Goal: Task Accomplishment & Management: Use online tool/utility

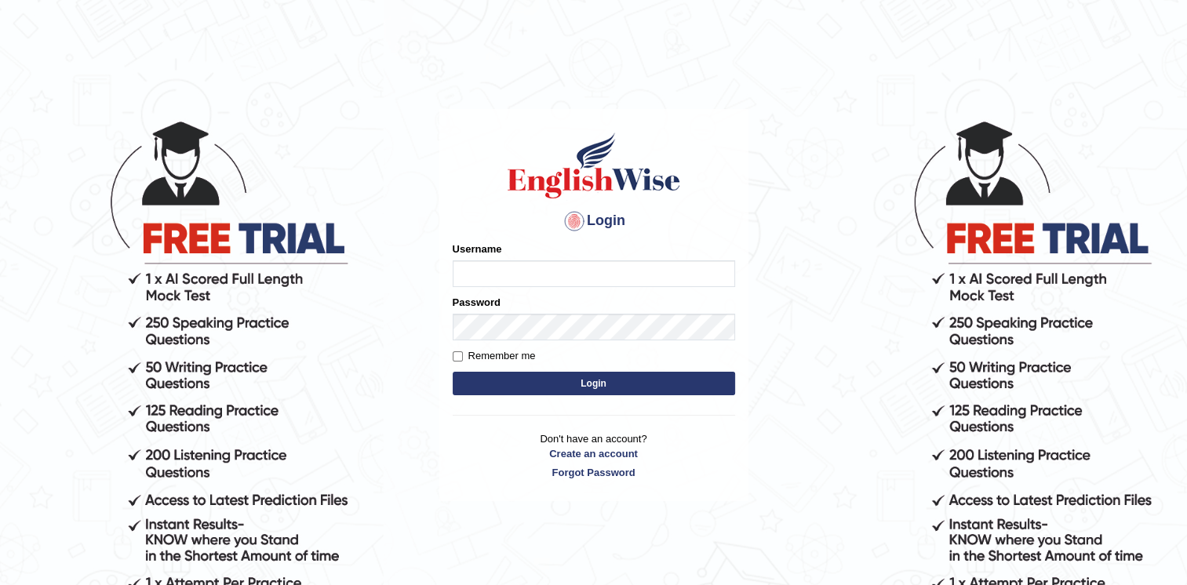
type input "Karan1509"
click at [502, 309] on div "Password" at bounding box center [594, 317] width 282 height 45
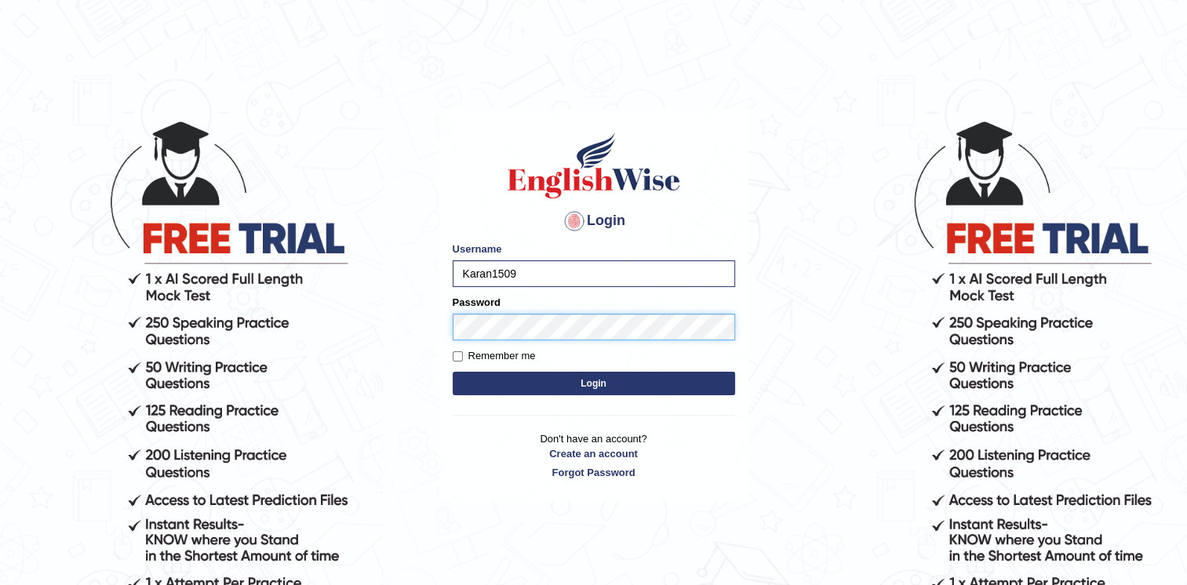
click at [453, 372] on button "Login" at bounding box center [594, 384] width 282 height 24
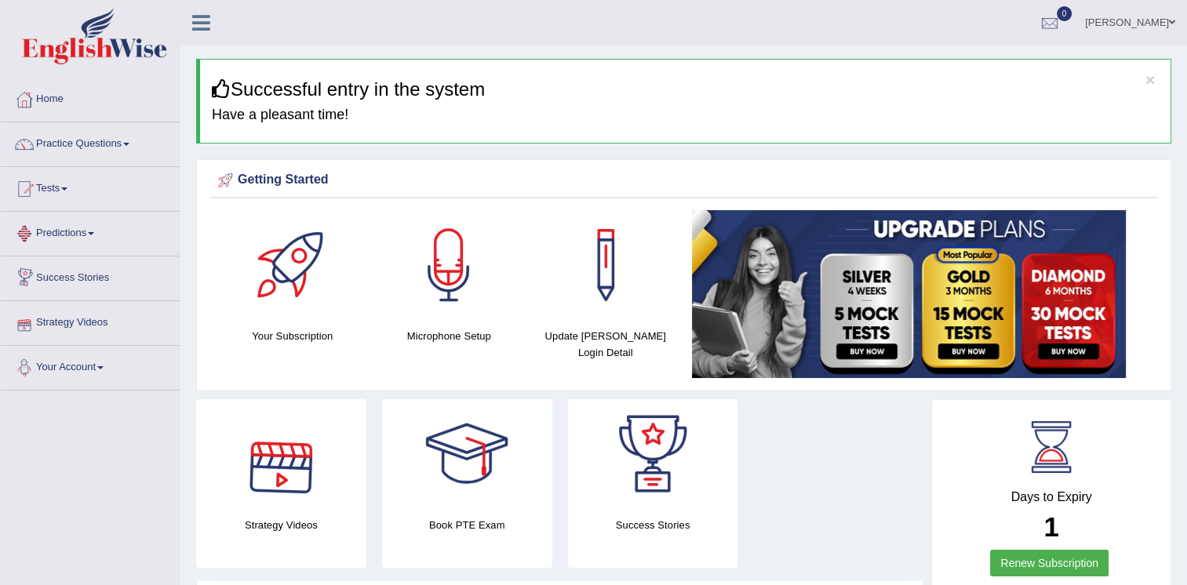
click at [88, 246] on link "Predictions" at bounding box center [90, 231] width 179 height 39
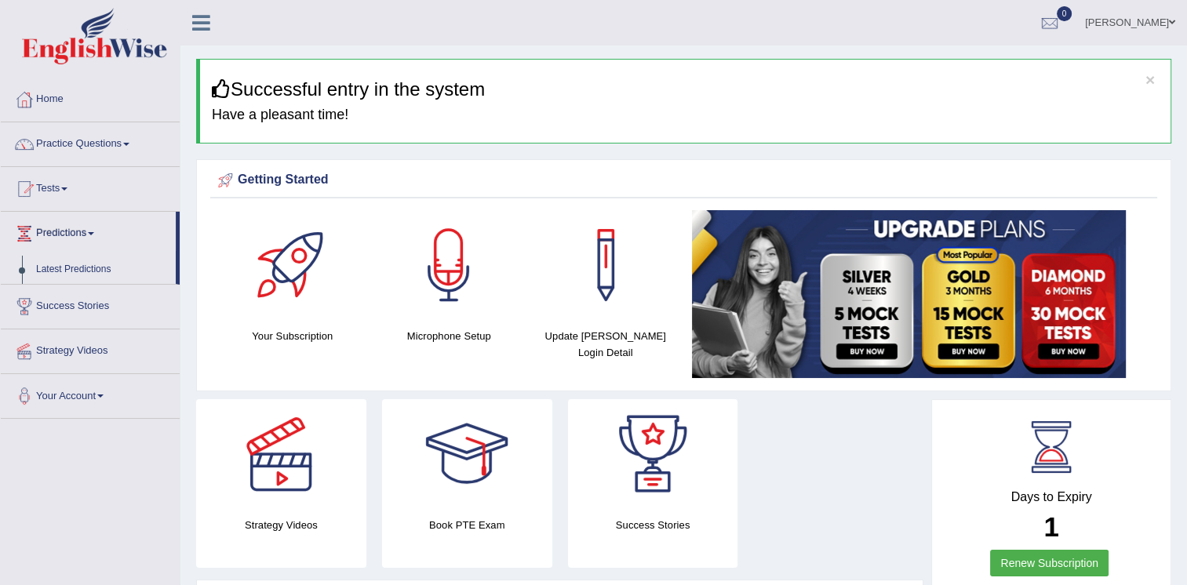
click at [66, 267] on link "Latest Predictions" at bounding box center [102, 270] width 147 height 28
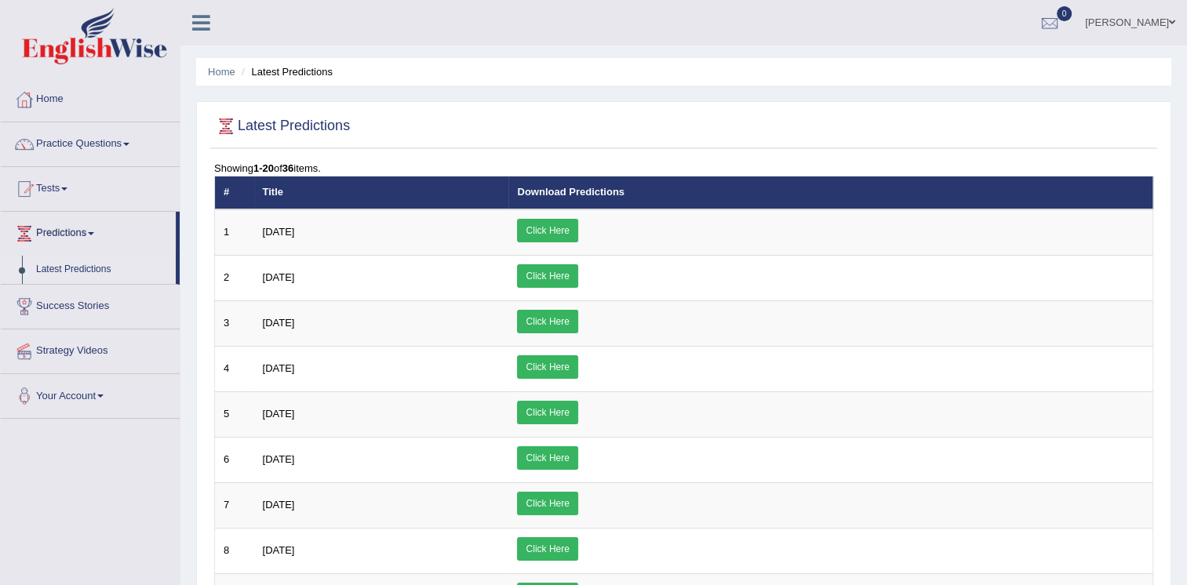
click at [577, 228] on link "Click Here" at bounding box center [547, 231] width 60 height 24
click at [1166, 21] on link "Karan Wahi" at bounding box center [1130, 20] width 114 height 41
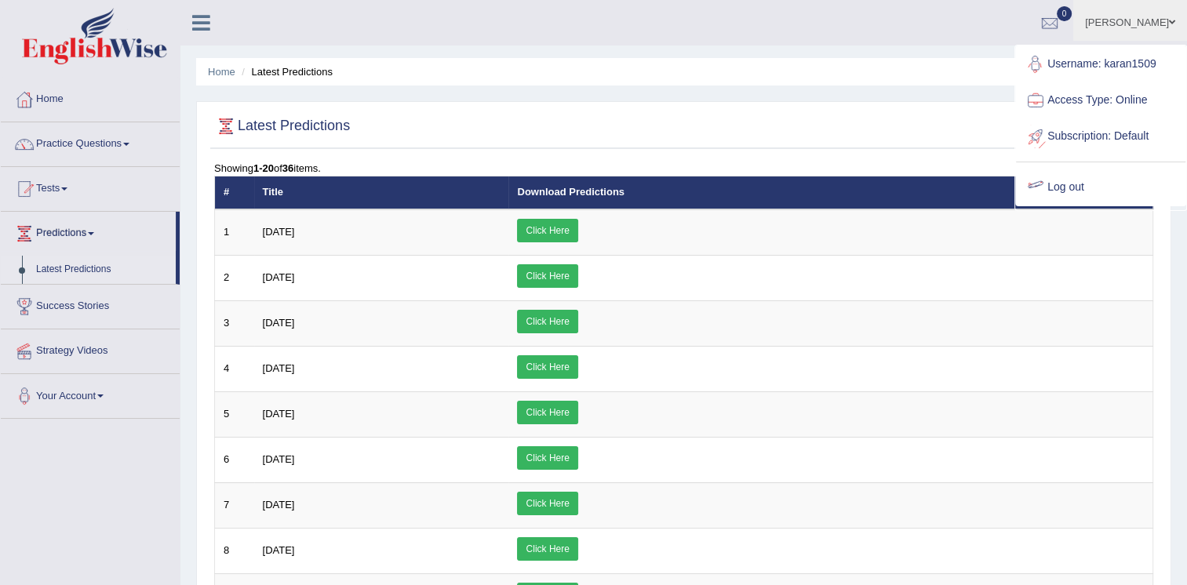
click at [1047, 194] on link "Log out" at bounding box center [1100, 187] width 169 height 36
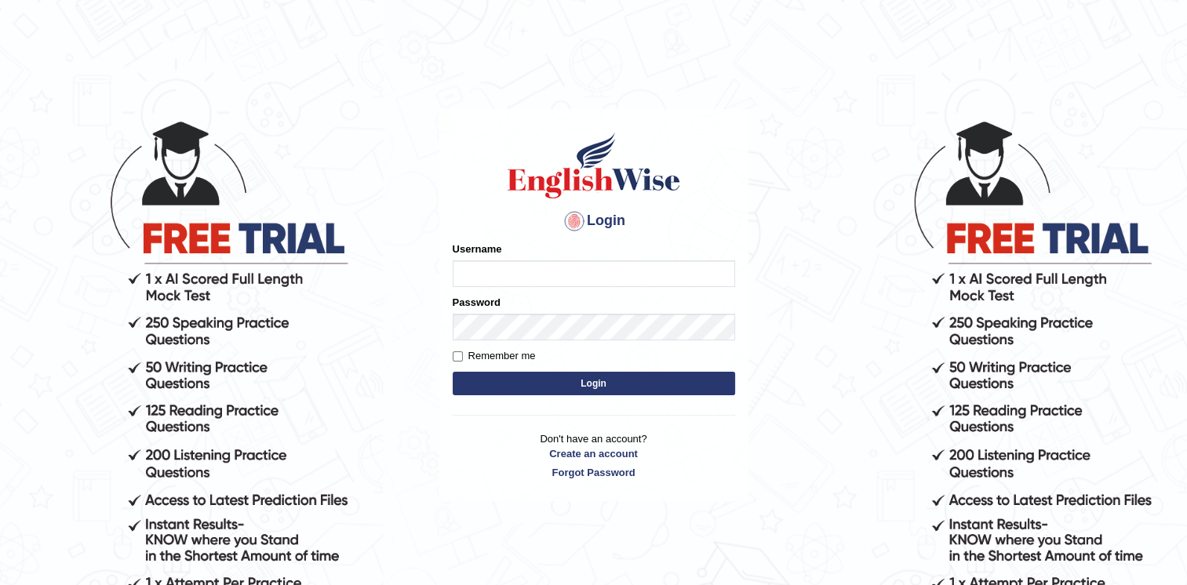
click at [502, 275] on input "Username" at bounding box center [594, 273] width 282 height 27
type input "Karan1509"
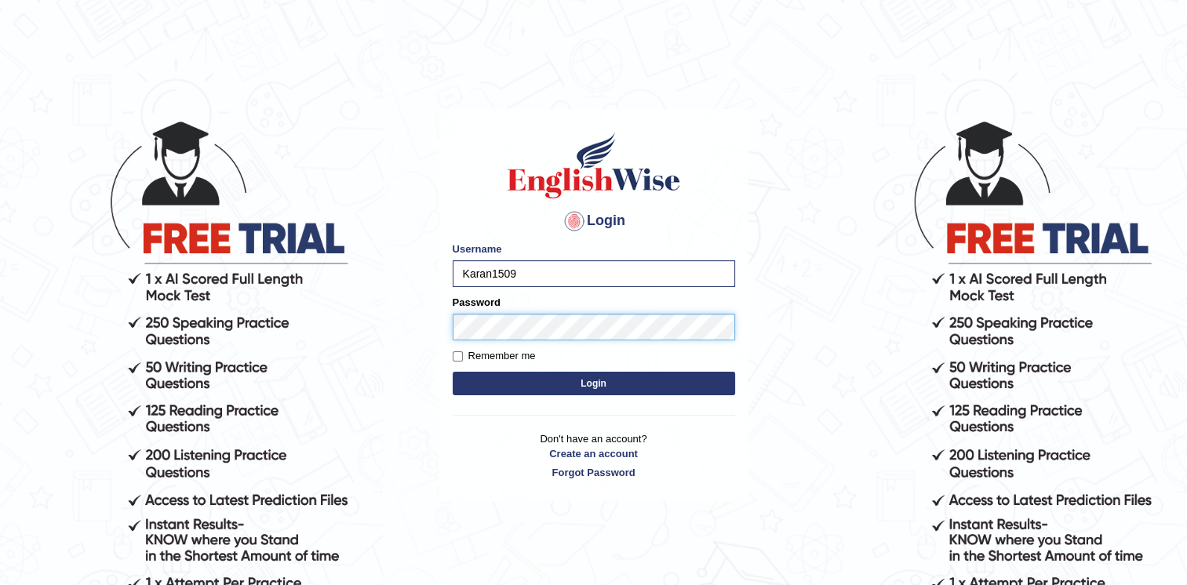
click at [453, 372] on button "Login" at bounding box center [594, 384] width 282 height 24
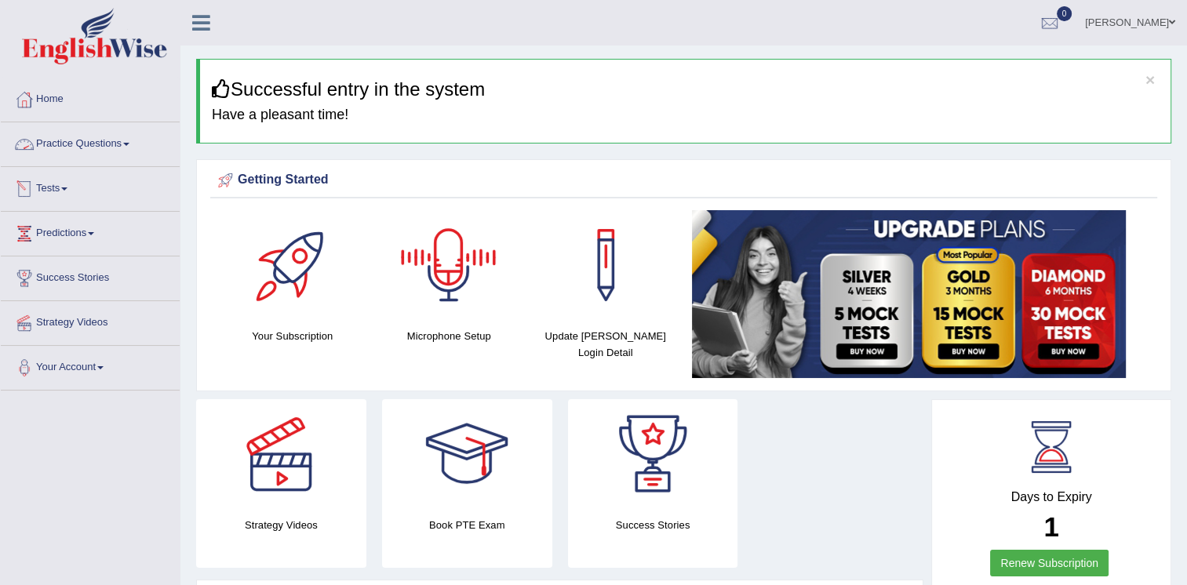
click at [111, 148] on link "Practice Questions" at bounding box center [90, 141] width 179 height 39
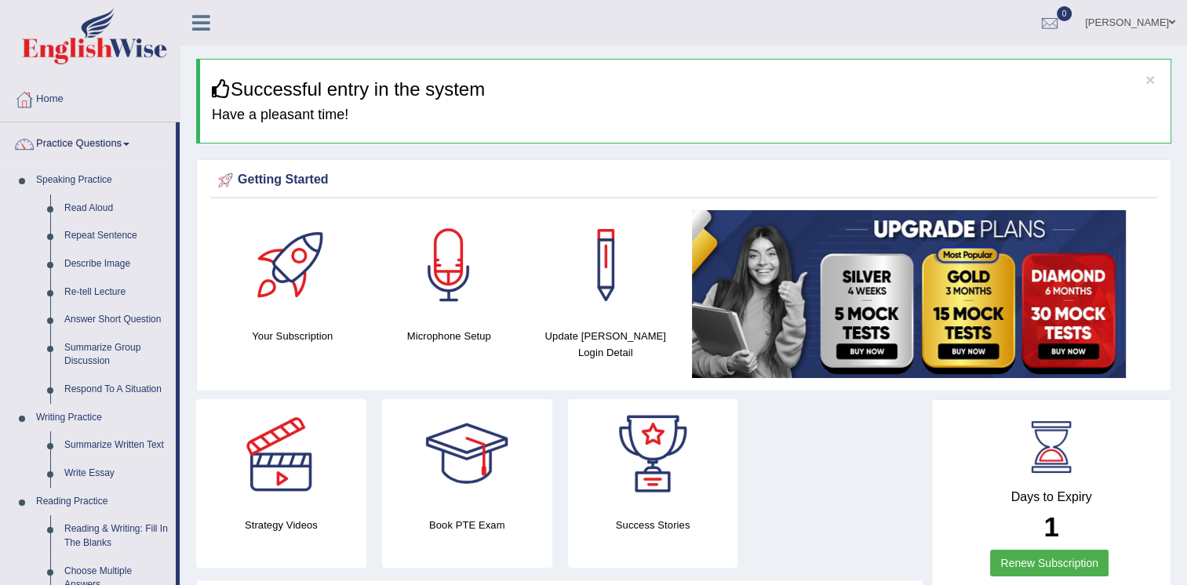
click at [85, 469] on link "Write Essay" at bounding box center [116, 474] width 118 height 28
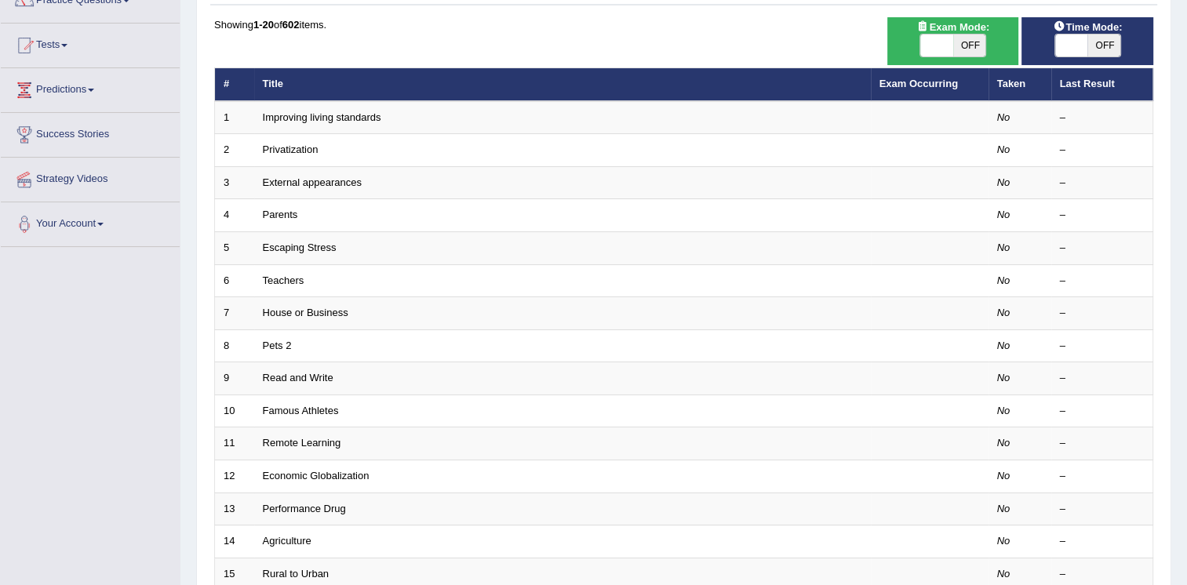
scroll to position [111, 0]
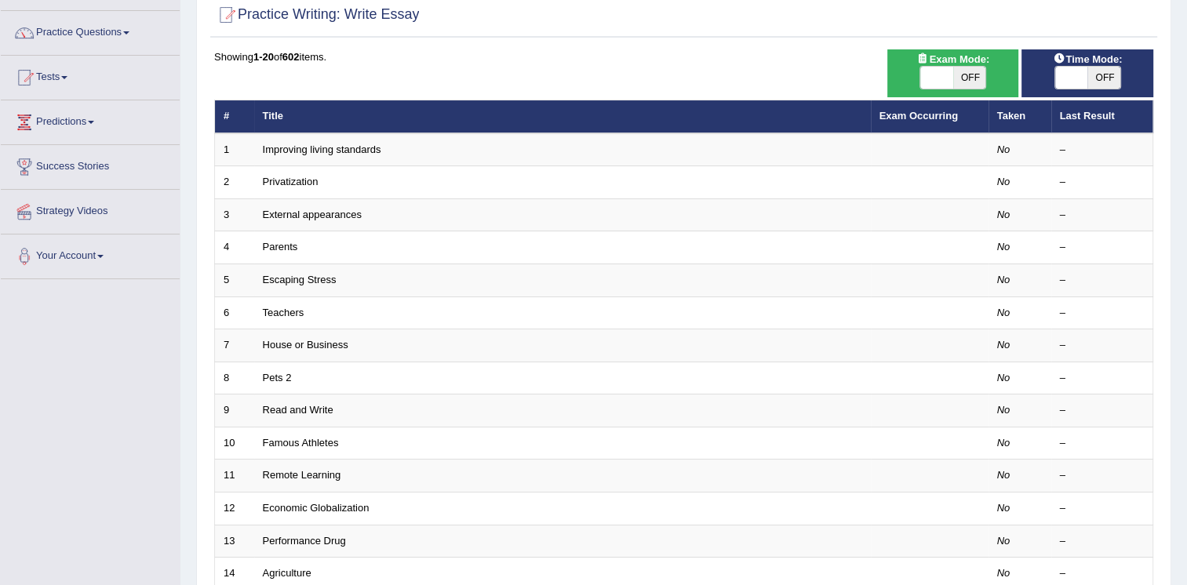
click at [922, 114] on link "Exam Occurring" at bounding box center [918, 116] width 78 height 12
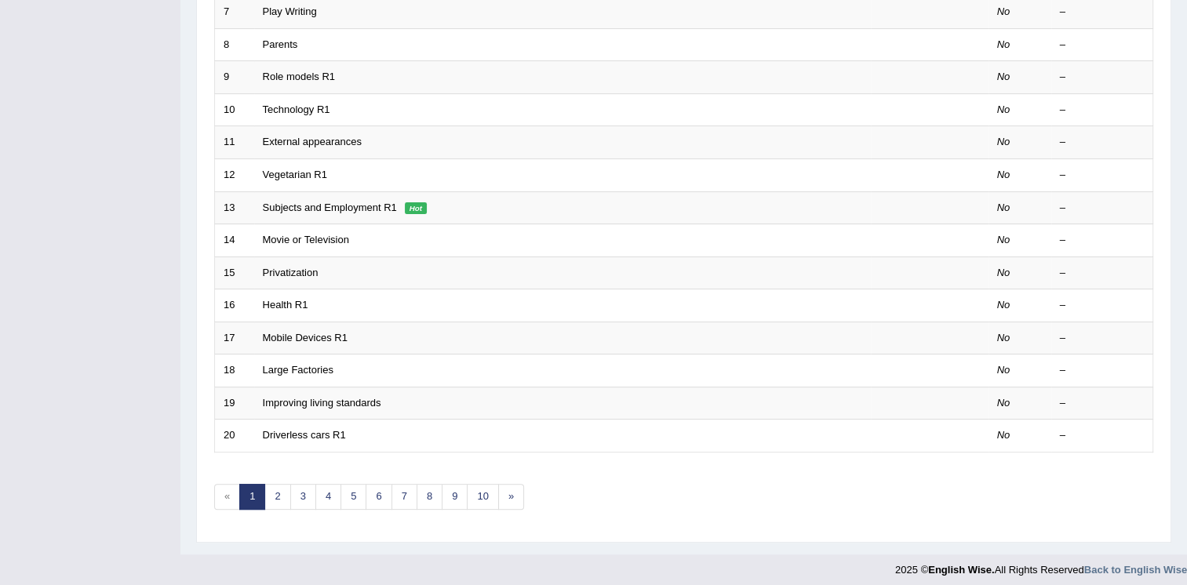
scroll to position [449, 0]
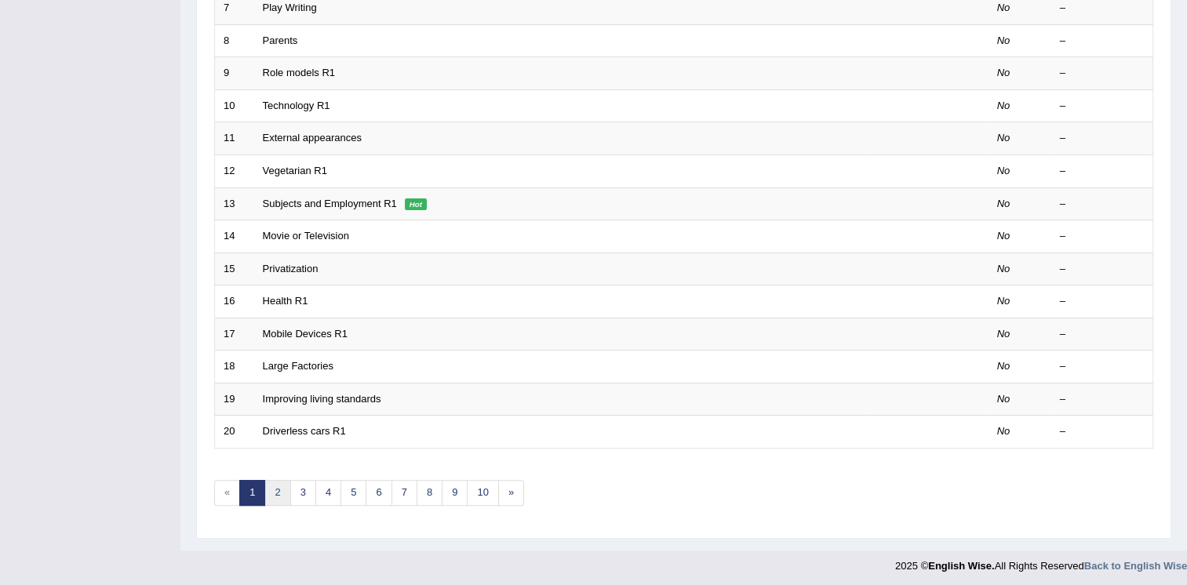
click at [278, 497] on link "2" at bounding box center [277, 493] width 26 height 26
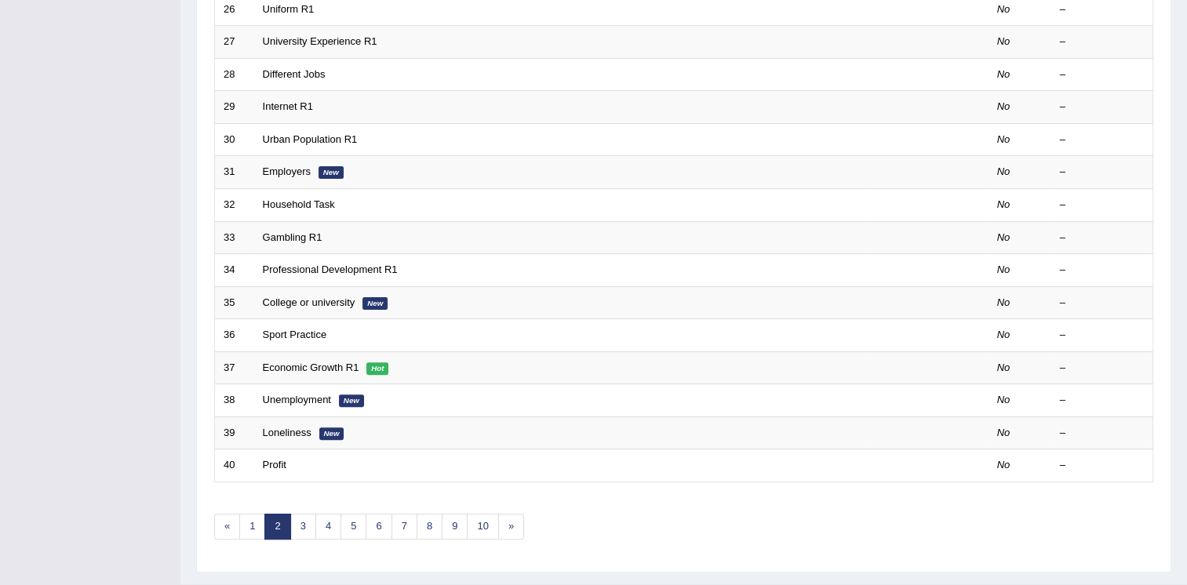
scroll to position [416, 0]
click at [314, 269] on link "Professional Development R1" at bounding box center [330, 269] width 135 height 12
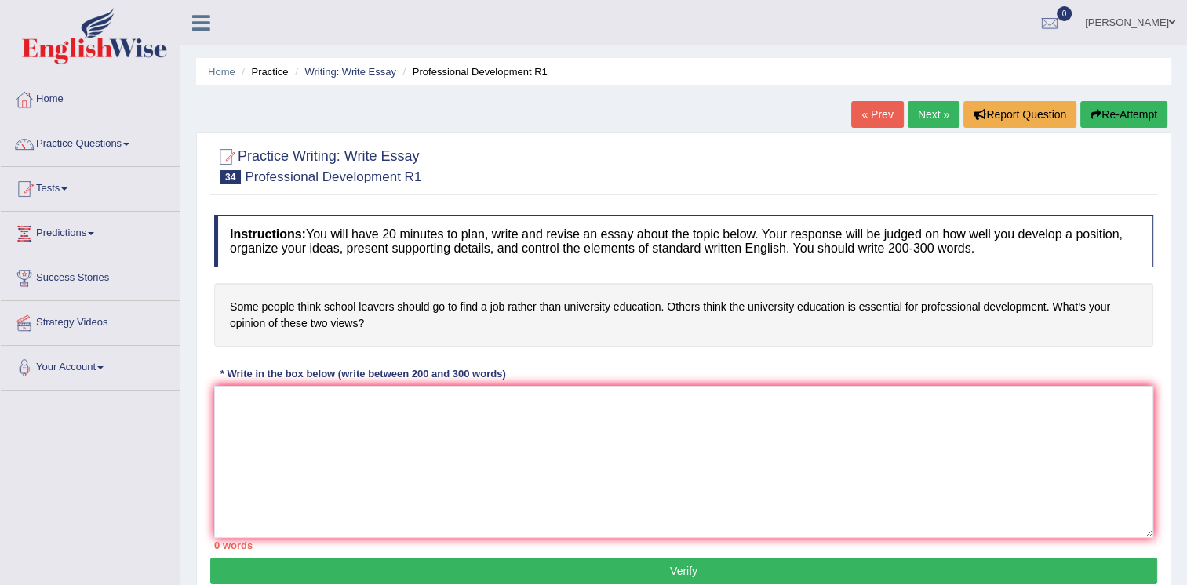
click at [362, 66] on link "Writing: Write Essay" at bounding box center [350, 72] width 92 height 12
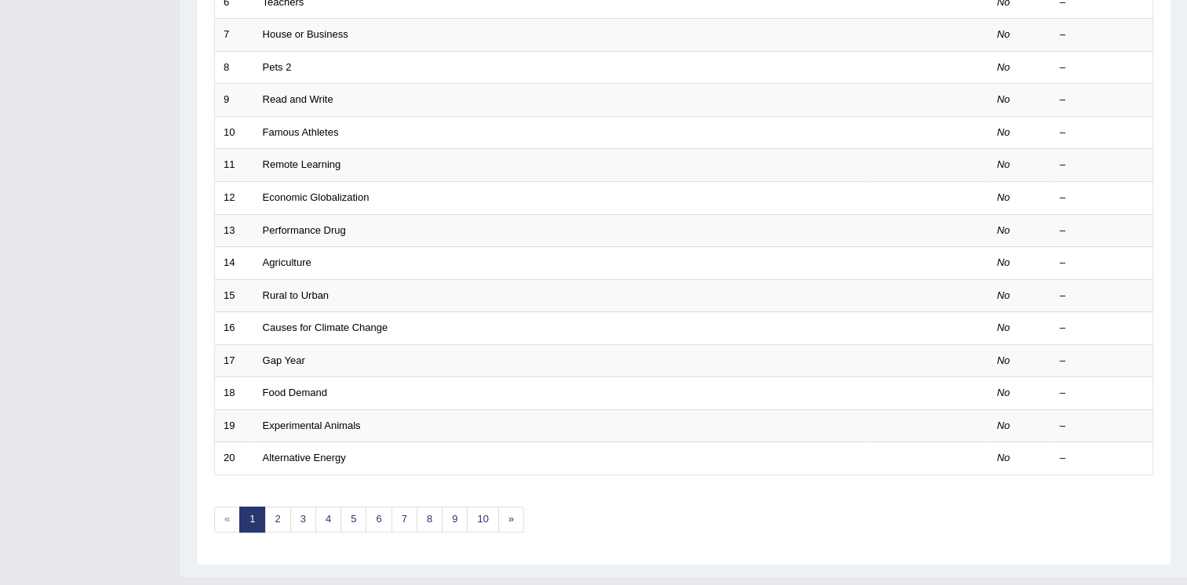
scroll to position [428, 0]
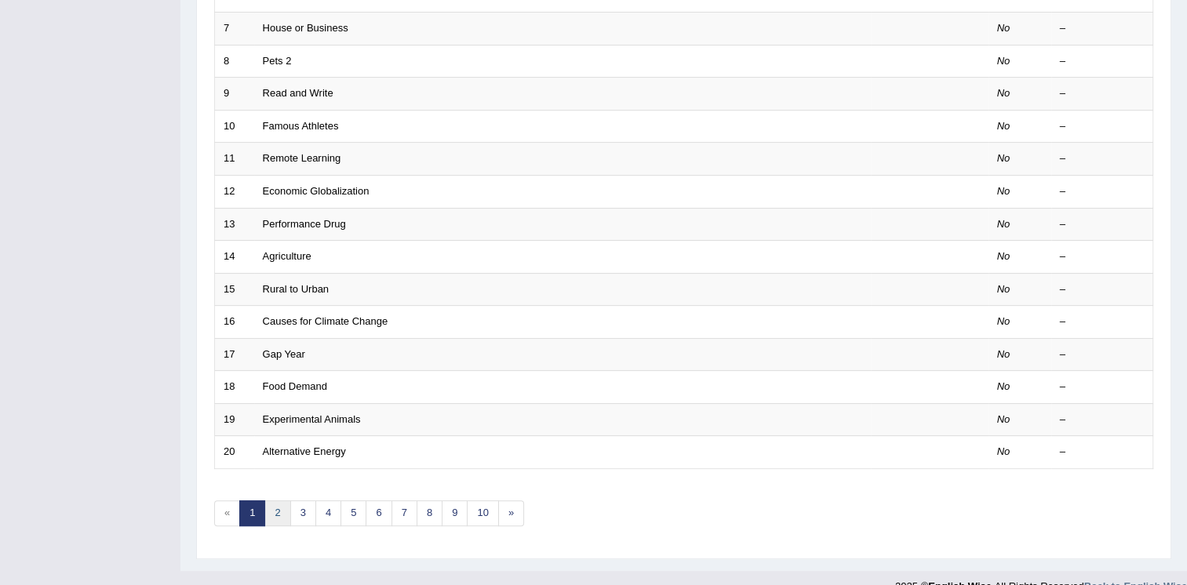
click at [270, 504] on link "2" at bounding box center [277, 513] width 26 height 26
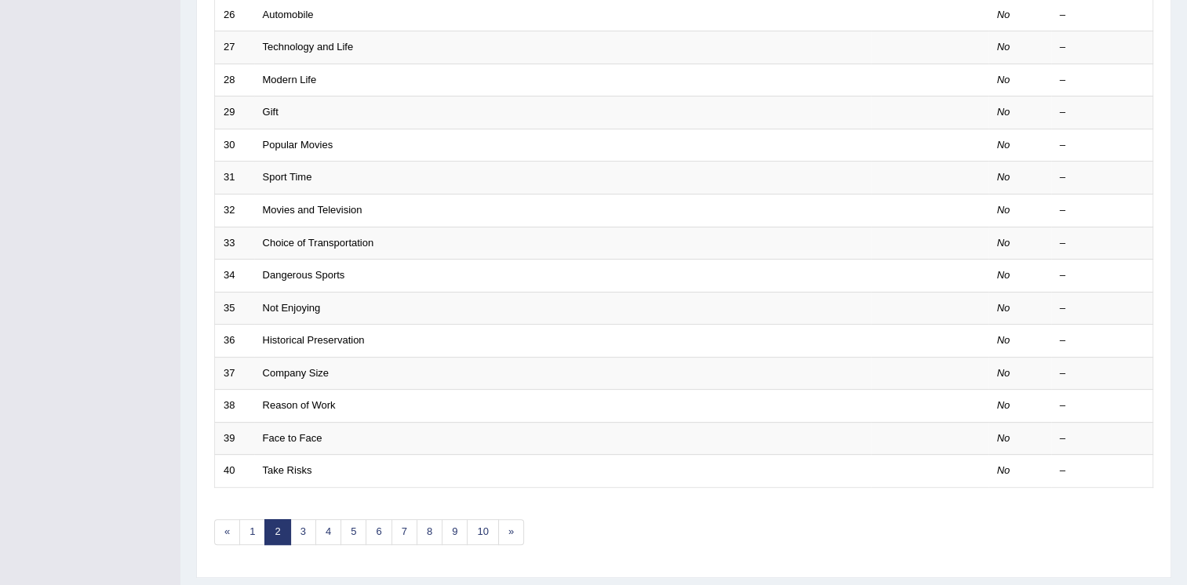
scroll to position [416, 0]
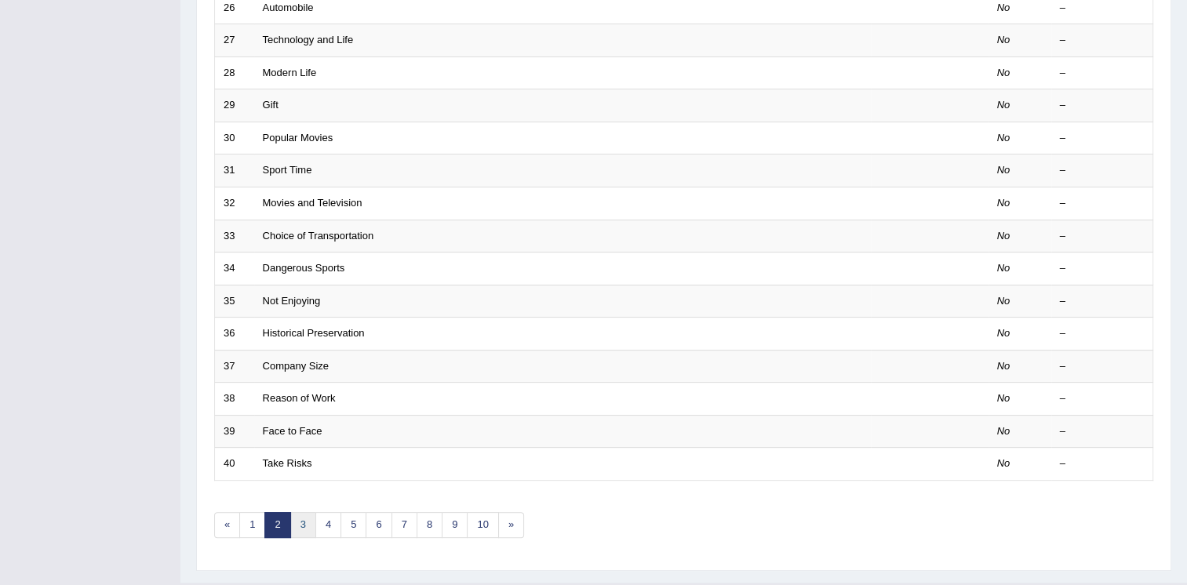
click at [298, 522] on link "3" at bounding box center [303, 525] width 26 height 26
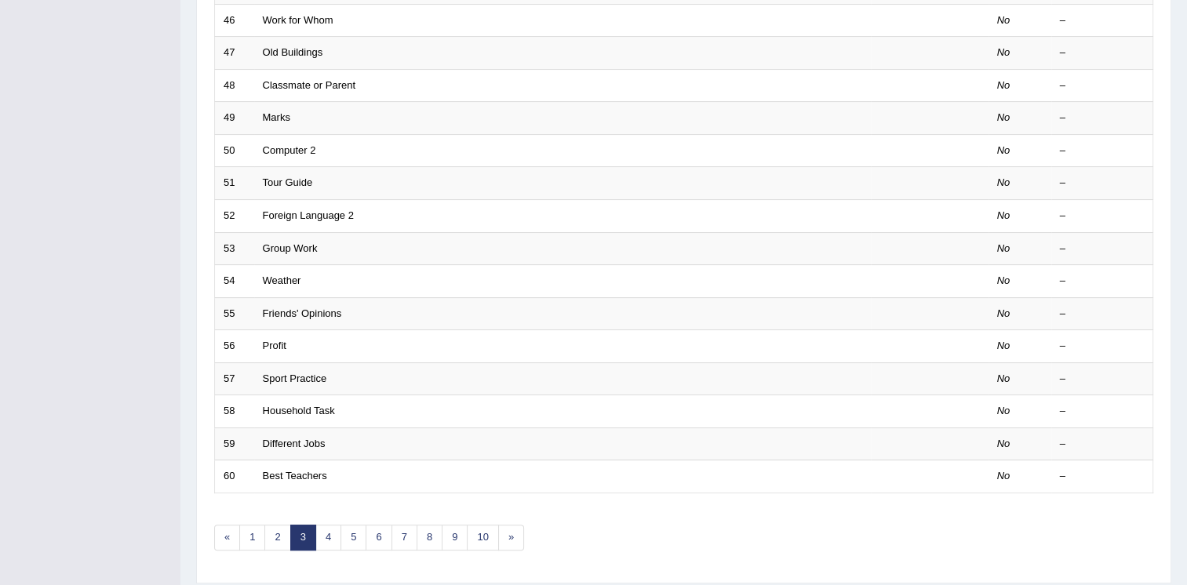
scroll to position [405, 0]
click at [330, 537] on link "4" at bounding box center [328, 537] width 26 height 26
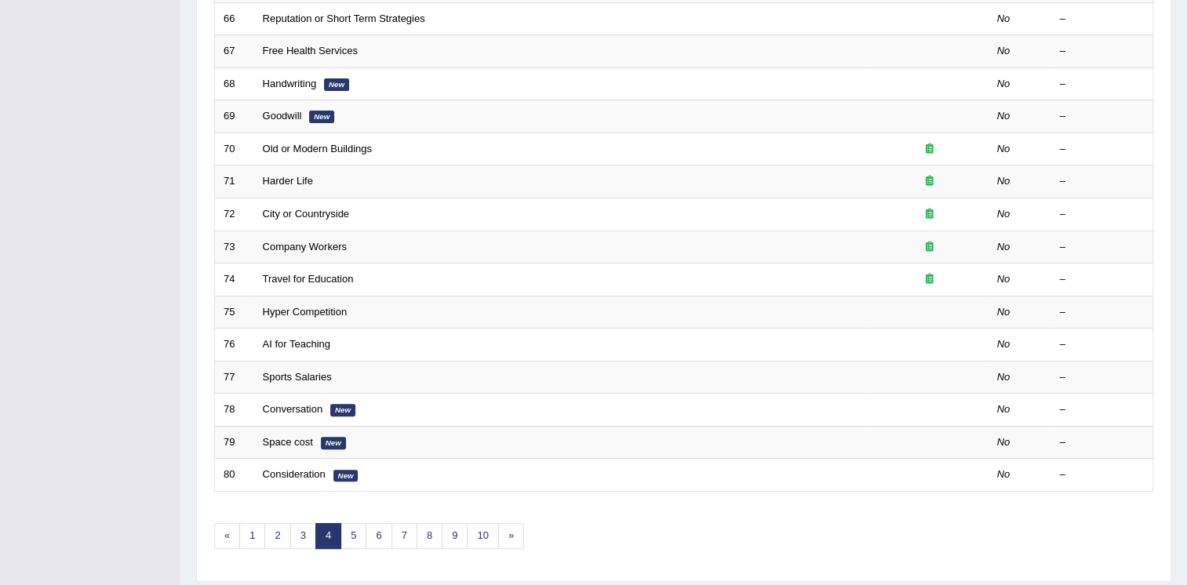
scroll to position [408, 0]
click at [348, 529] on link "5" at bounding box center [353, 534] width 26 height 26
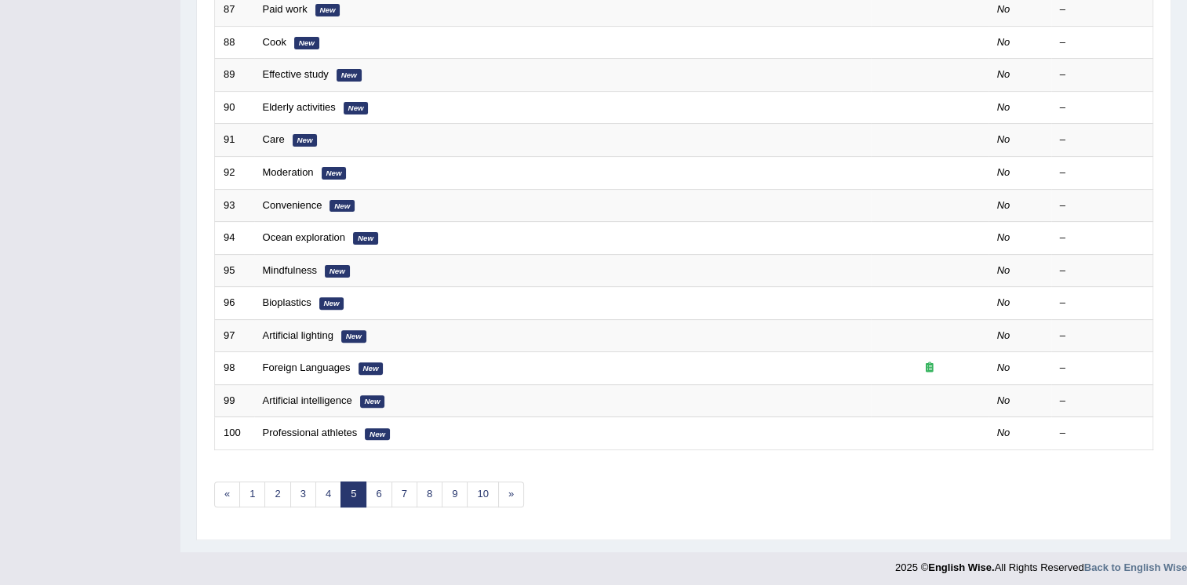
scroll to position [449, 0]
click at [331, 428] on link "Professional athletes" at bounding box center [310, 431] width 95 height 12
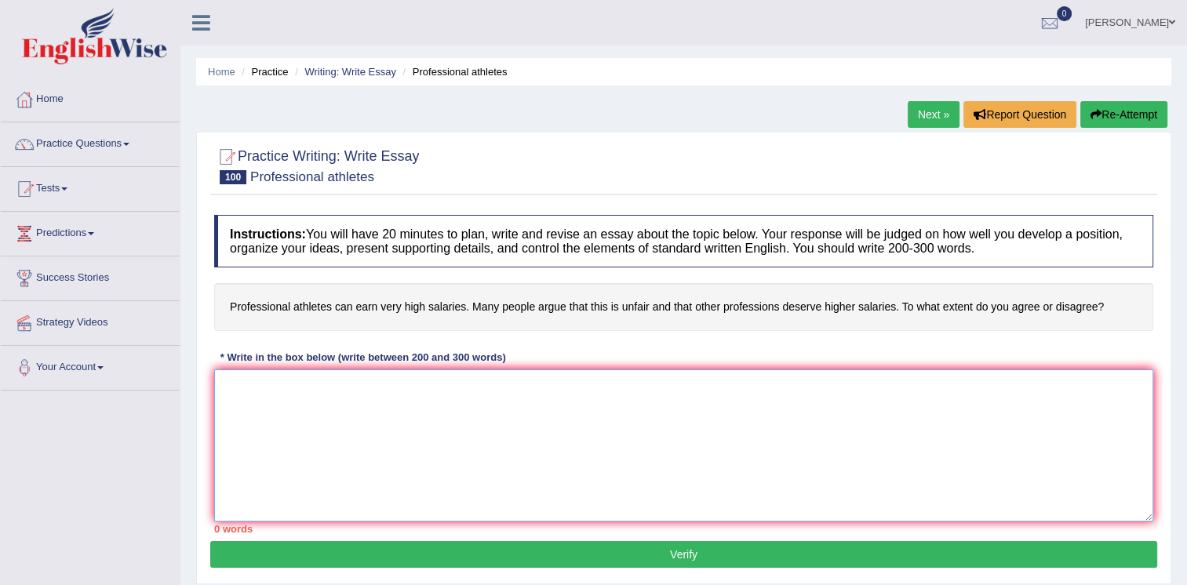
click at [334, 435] on textarea at bounding box center [683, 445] width 939 height 152
paste textarea "One of the most conspicuous trends of [DATE] world is a colossal upsurge in a n…"
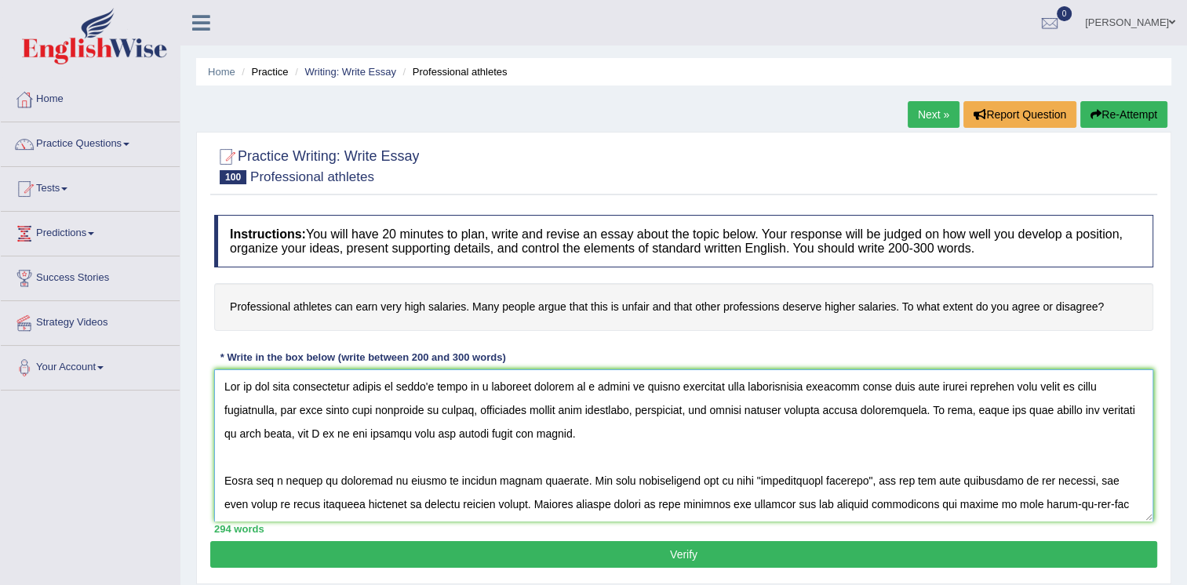
click at [673, 438] on textarea at bounding box center [683, 445] width 939 height 152
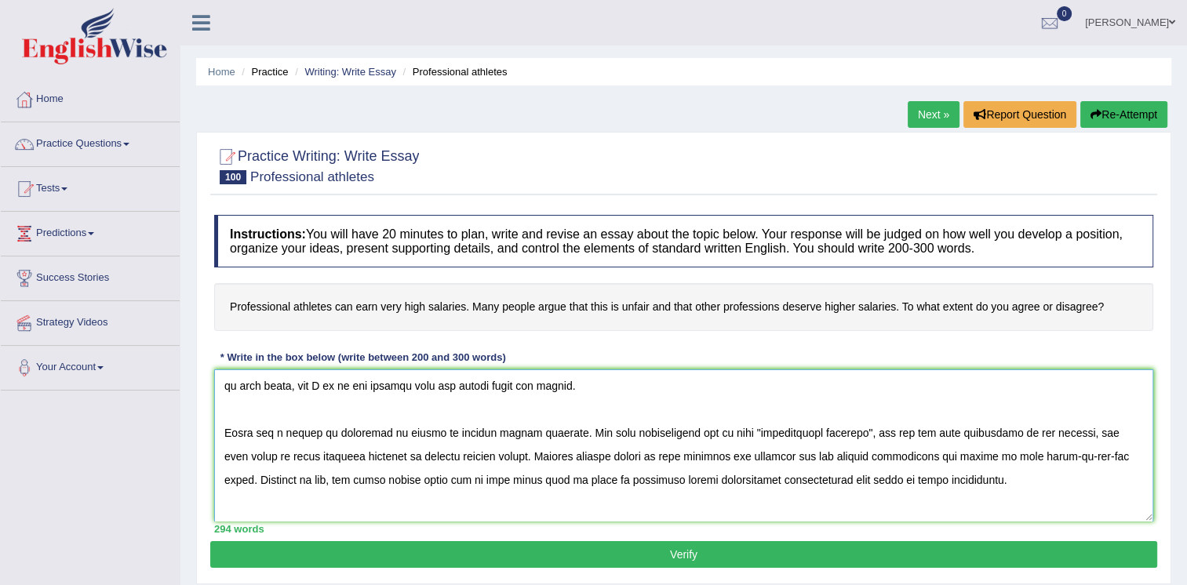
scroll to position [49, 0]
click at [251, 453] on textarea at bounding box center [683, 445] width 939 height 152
click at [264, 453] on textarea at bounding box center [683, 445] width 939 height 152
click at [736, 454] on textarea at bounding box center [683, 445] width 939 height 152
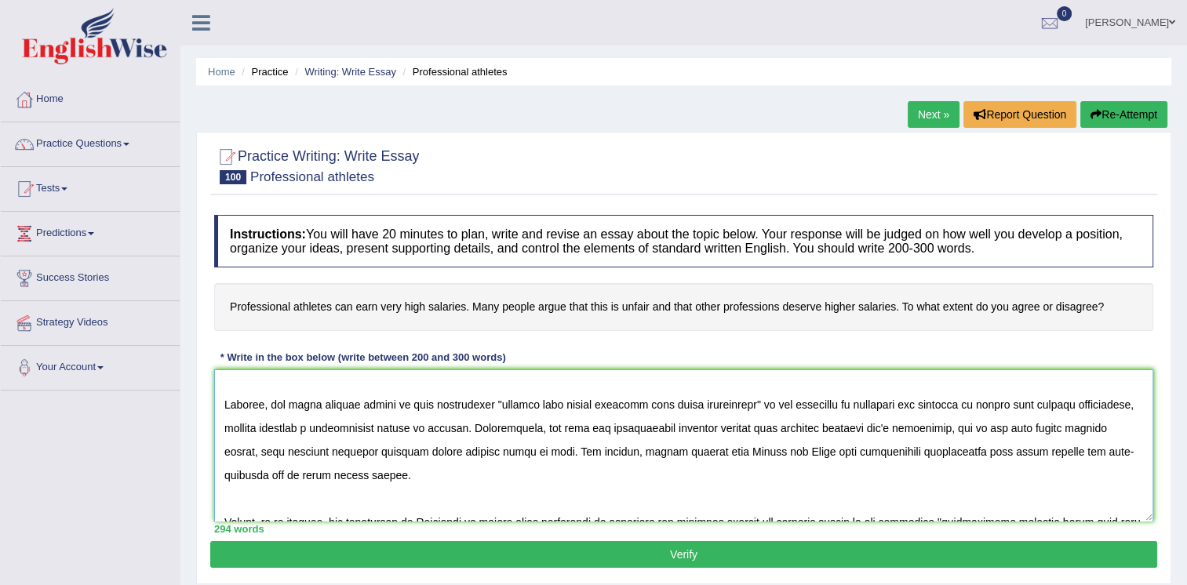
scroll to position [173, 0]
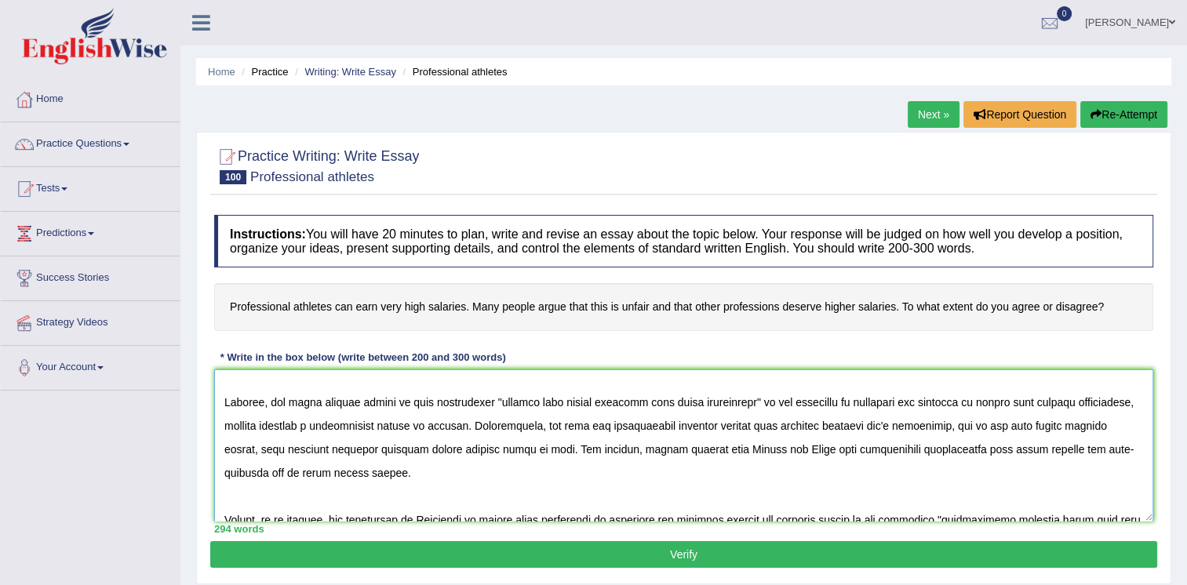
click at [847, 426] on textarea at bounding box center [683, 445] width 939 height 152
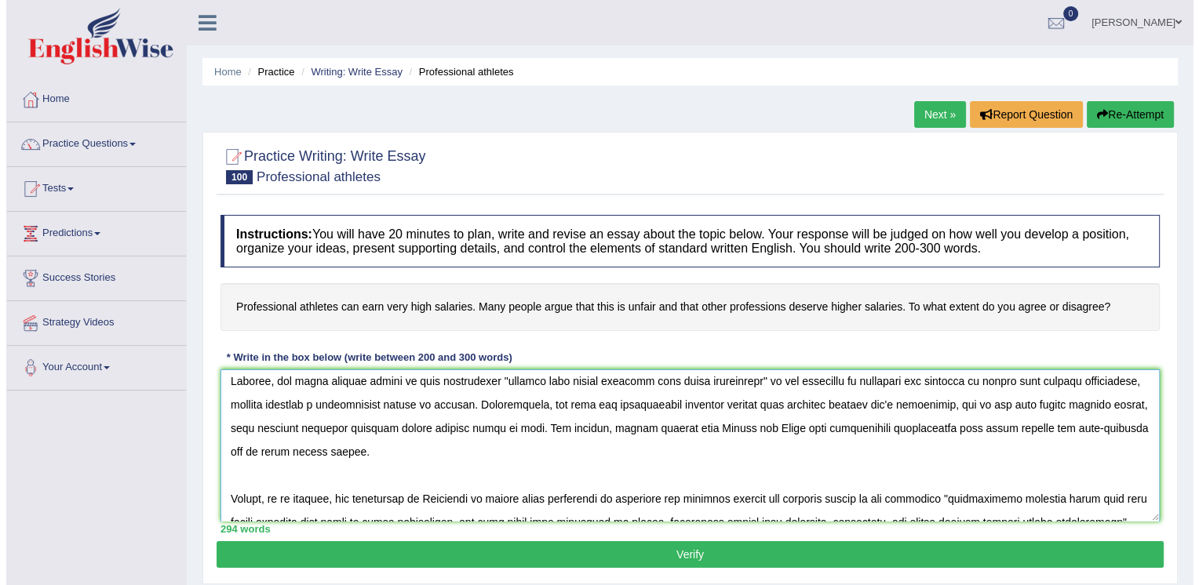
scroll to position [211, 0]
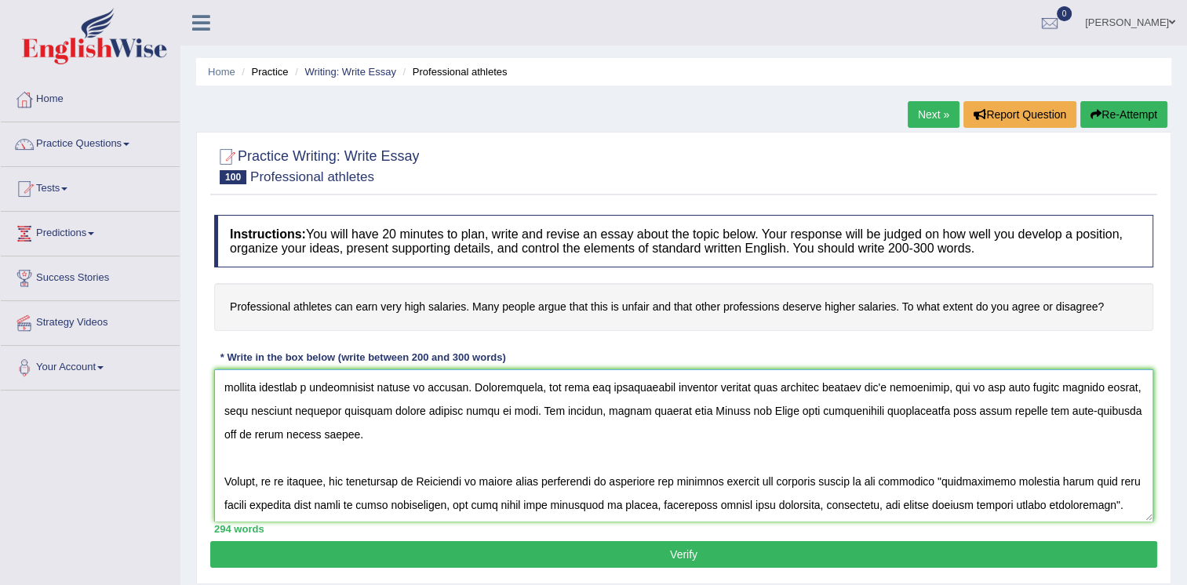
click at [988, 413] on textarea at bounding box center [683, 445] width 939 height 152
type textarea "One of the most conspicuous trends of today's world is a colossal upsurge in a …"
click at [847, 565] on button "Verify" at bounding box center [683, 554] width 947 height 27
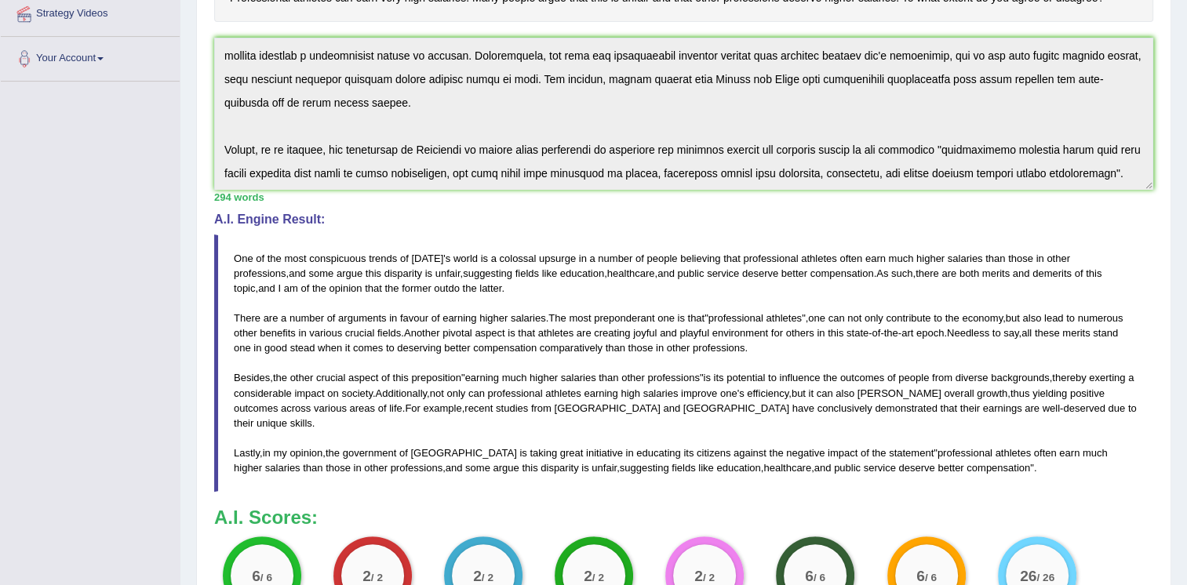
scroll to position [307, 0]
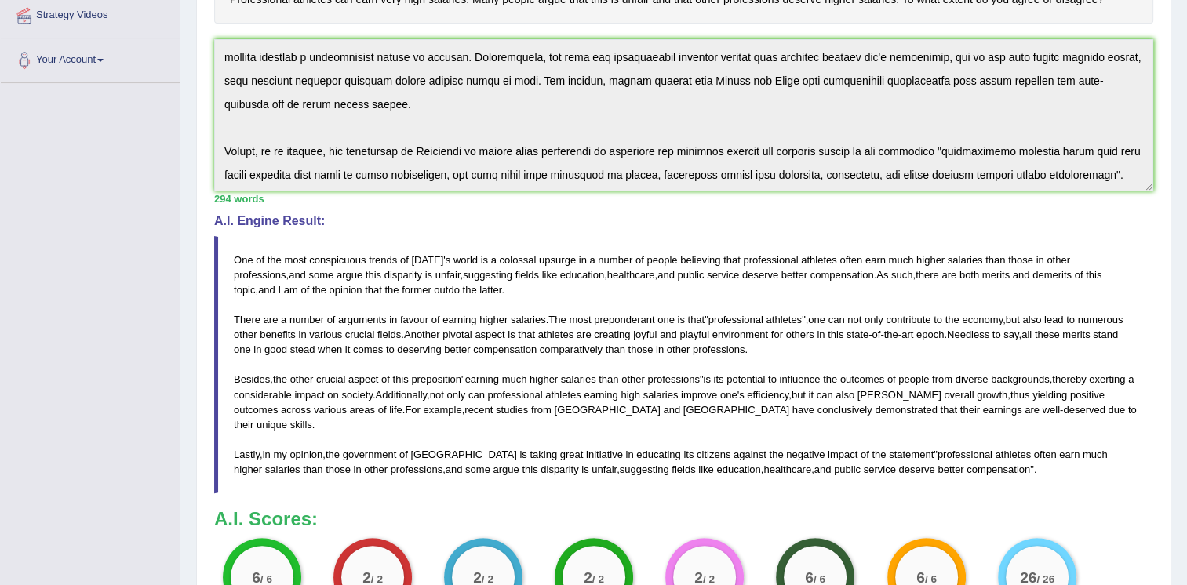
drag, startPoint x: 235, startPoint y: 256, endPoint x: 416, endPoint y: 385, distance: 223.3
click at [464, 416] on blockquote "One of the most conspicuous trends of today ' s world is a colossal upsurge in …" at bounding box center [683, 365] width 939 height 258
drag, startPoint x: 235, startPoint y: 255, endPoint x: 297, endPoint y: 315, distance: 87.1
click at [298, 316] on blockquote "One of the most conspicuous trends of today ' s world is a colossal upsurge in …" at bounding box center [683, 365] width 939 height 258
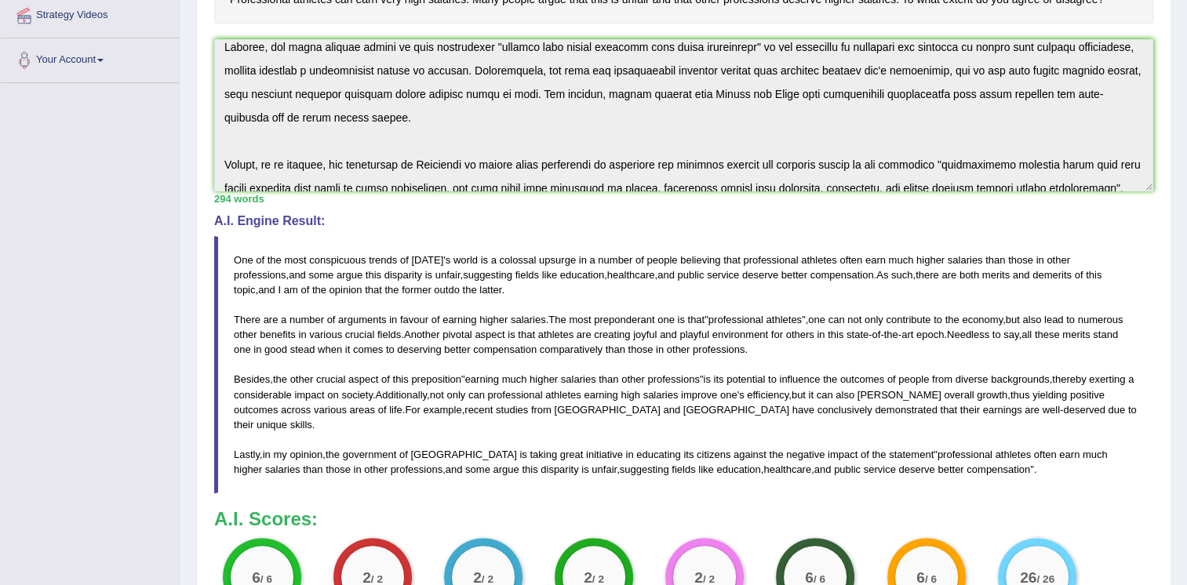
scroll to position [212, 0]
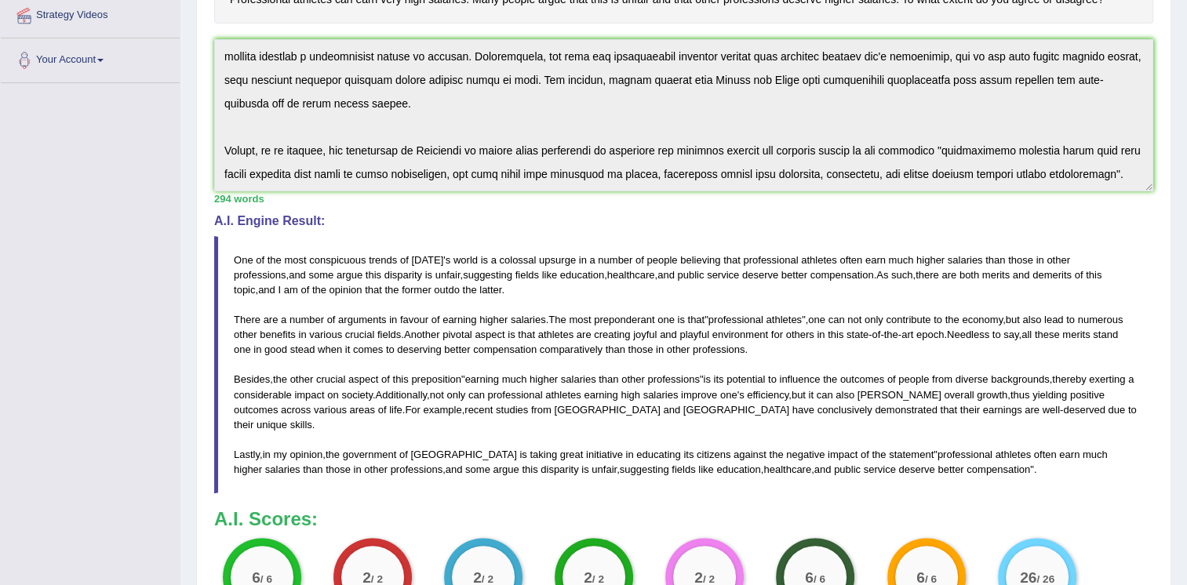
click at [96, 406] on div "Toggle navigation Home Practice Questions Speaking Practice Read Aloud Repeat S…" at bounding box center [593, 291] width 1187 height 1196
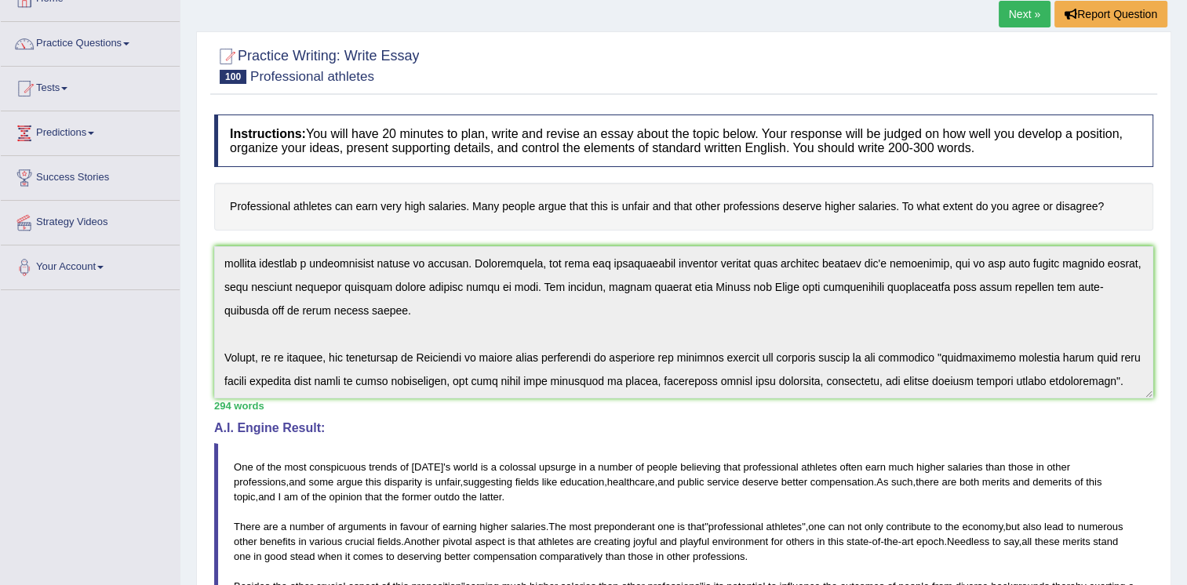
scroll to position [0, 0]
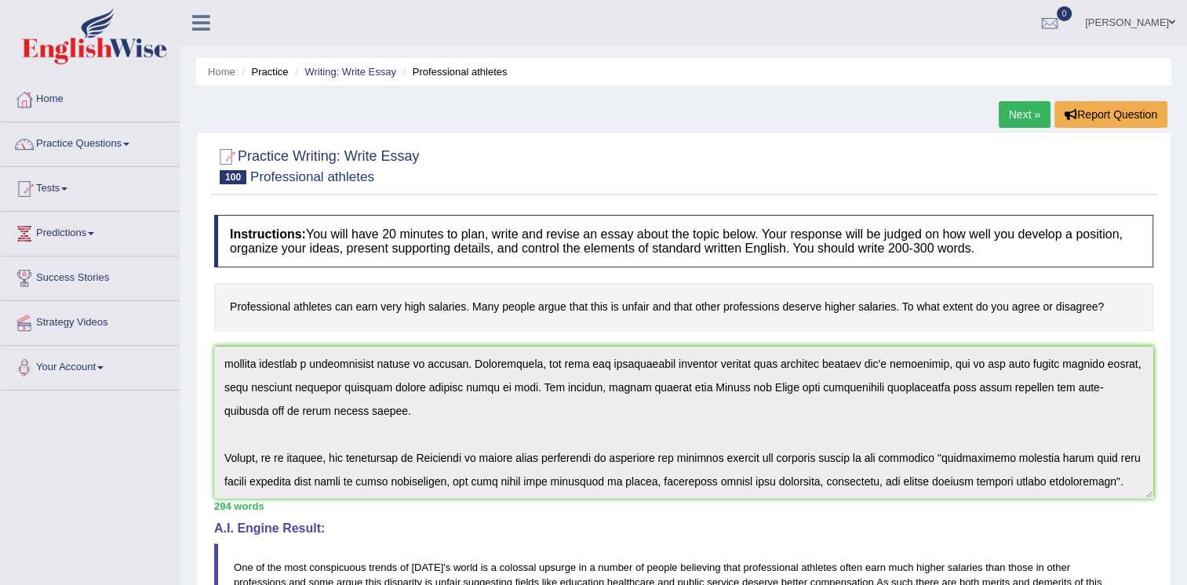
click at [370, 67] on link "Writing: Write Essay" at bounding box center [350, 72] width 92 height 12
